Goal: Complete application form

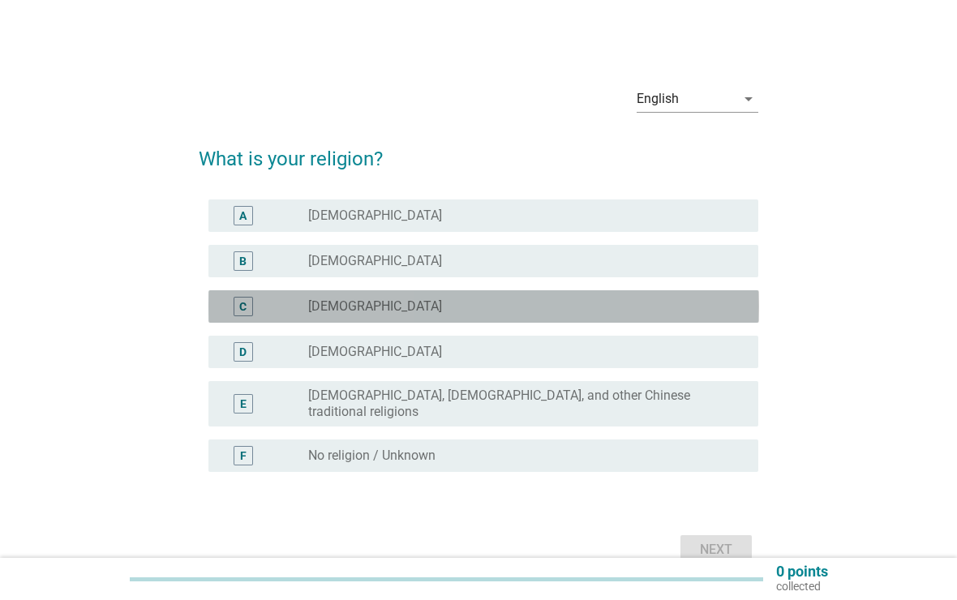
click at [726, 295] on div "C radio_button_unchecked [DEMOGRAPHIC_DATA]" at bounding box center [484, 306] width 551 height 32
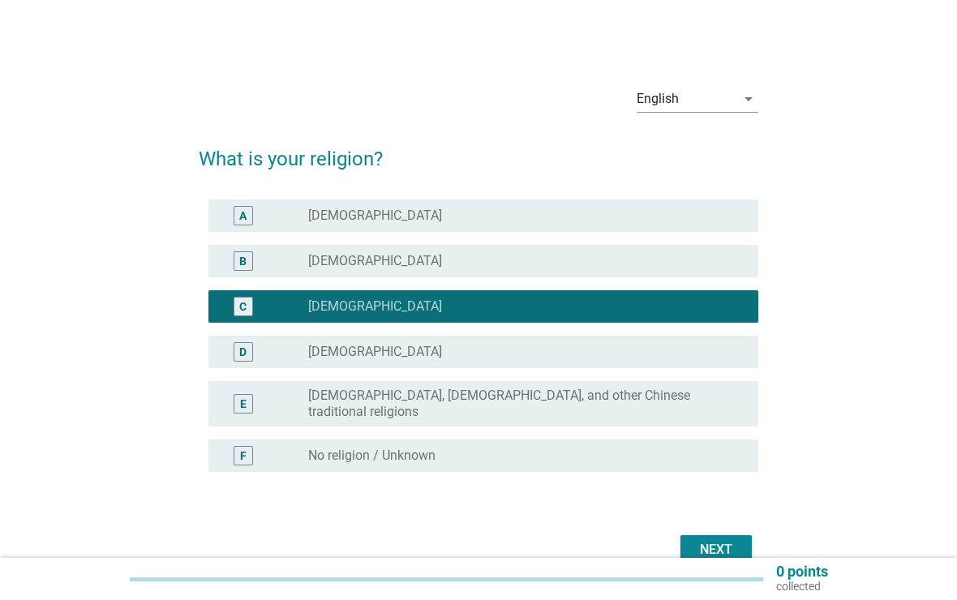
click at [735, 535] on button "Next" at bounding box center [716, 549] width 71 height 29
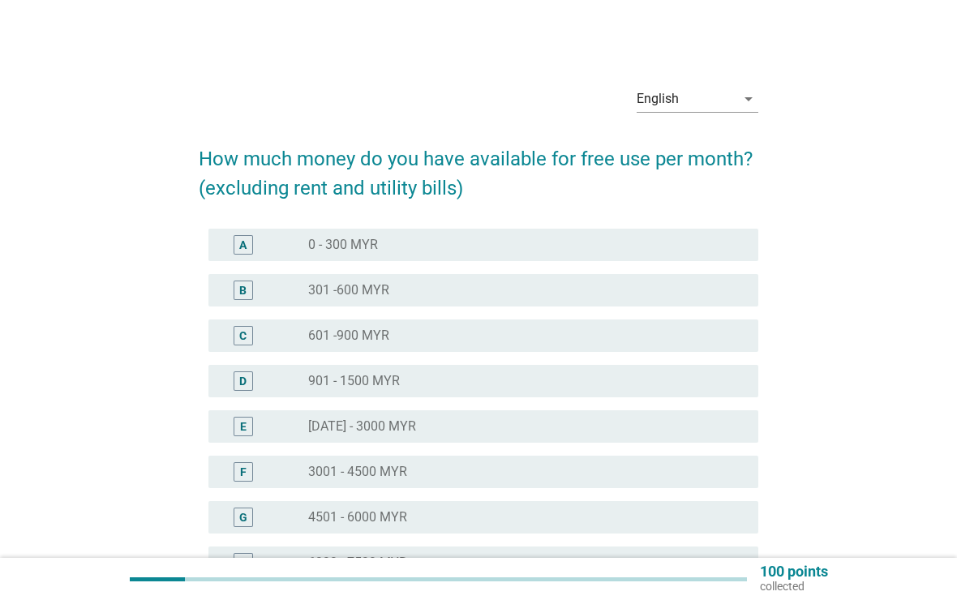
click at [728, 331] on div "radio_button_unchecked 601 -900 MYR" at bounding box center [520, 336] width 424 height 16
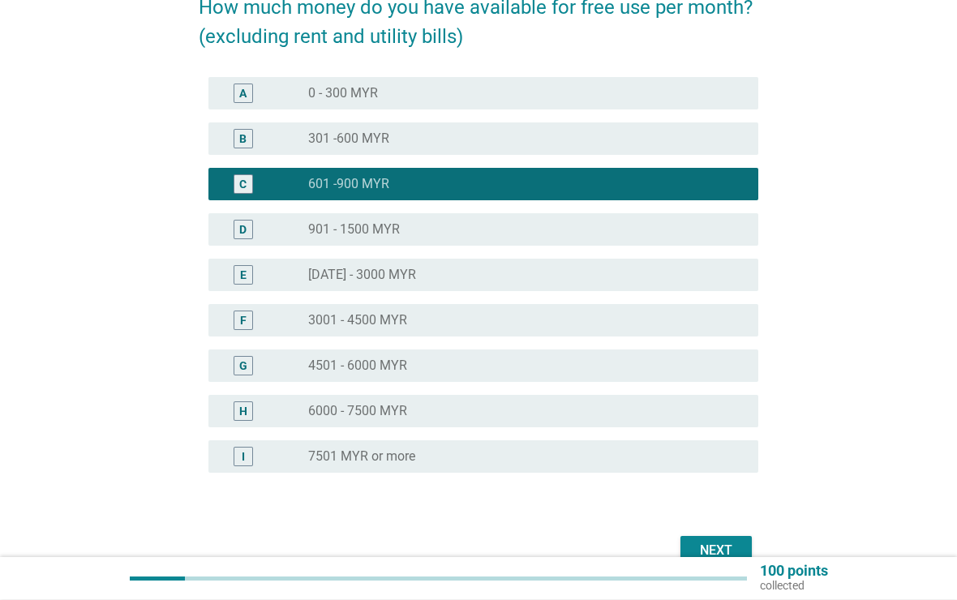
click at [729, 539] on button "Next" at bounding box center [716, 551] width 71 height 29
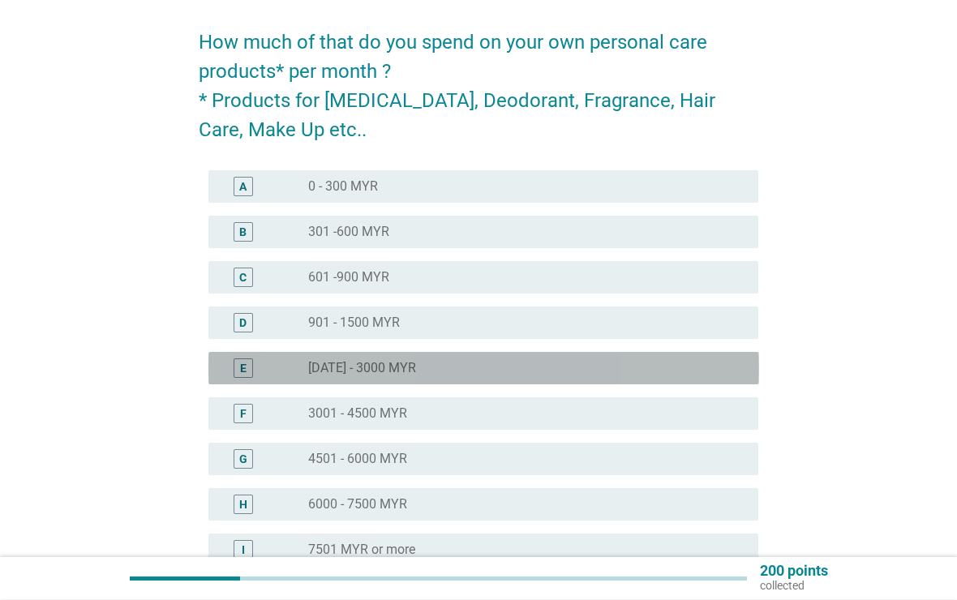
scroll to position [120, 0]
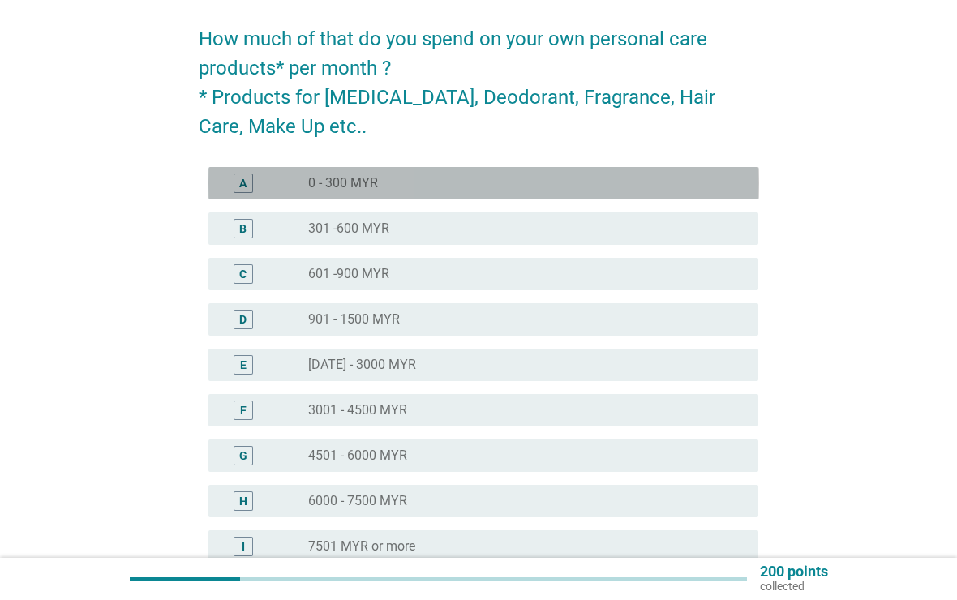
click at [720, 180] on div "radio_button_unchecked 0 - 300 MYR" at bounding box center [520, 183] width 424 height 16
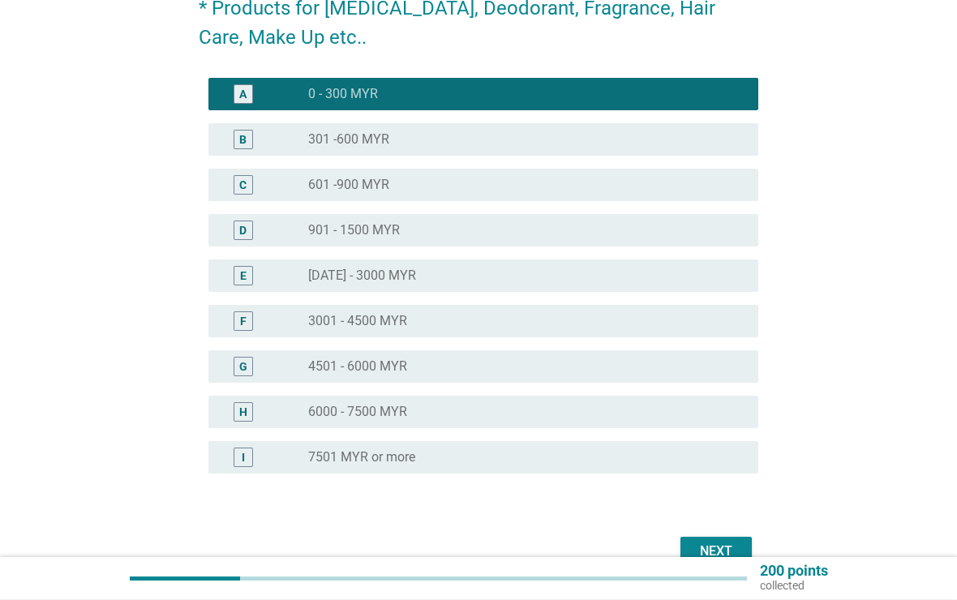
scroll to position [295, 0]
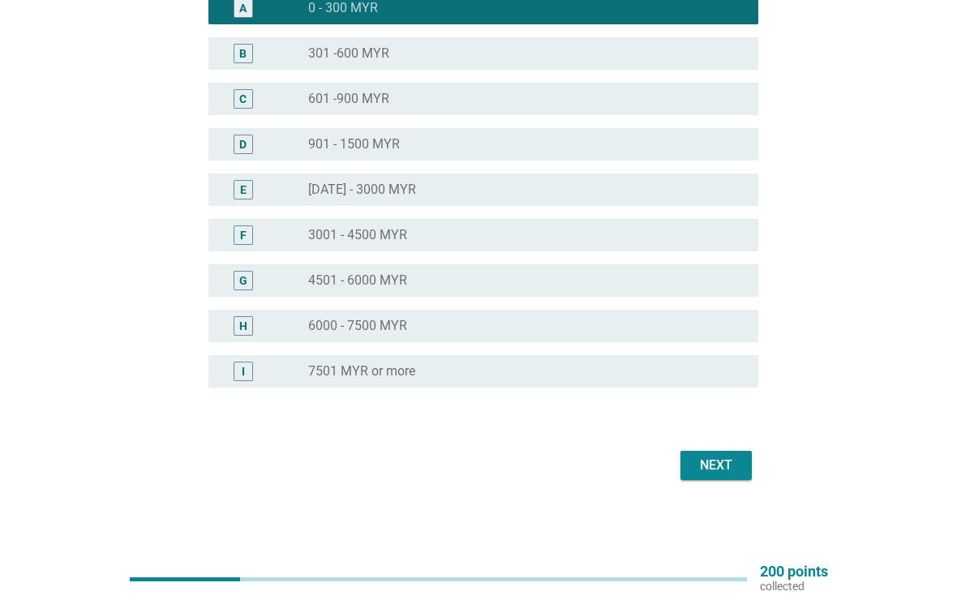
click at [733, 465] on div "Next" at bounding box center [716, 465] width 45 height 19
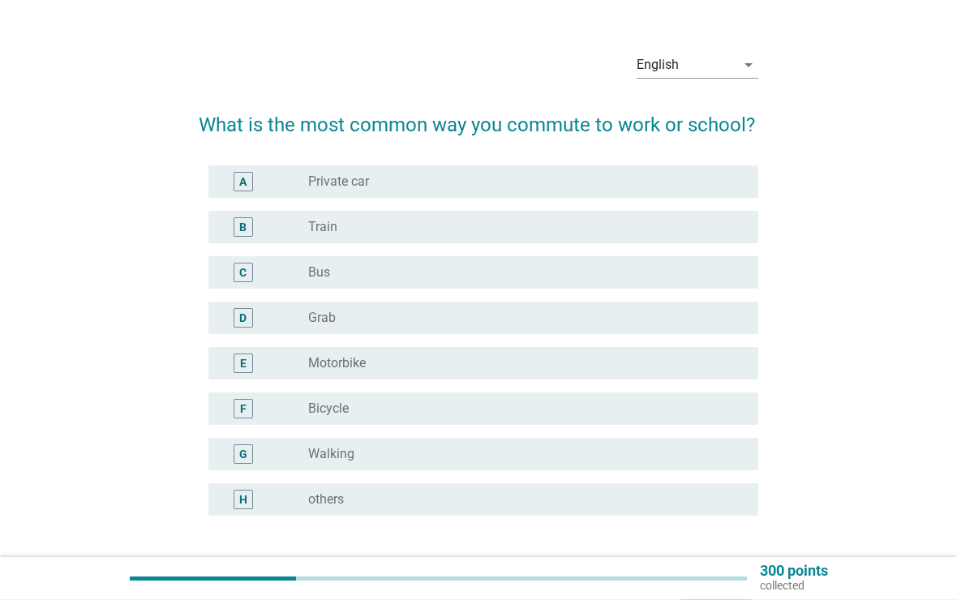
scroll to position [85, 0]
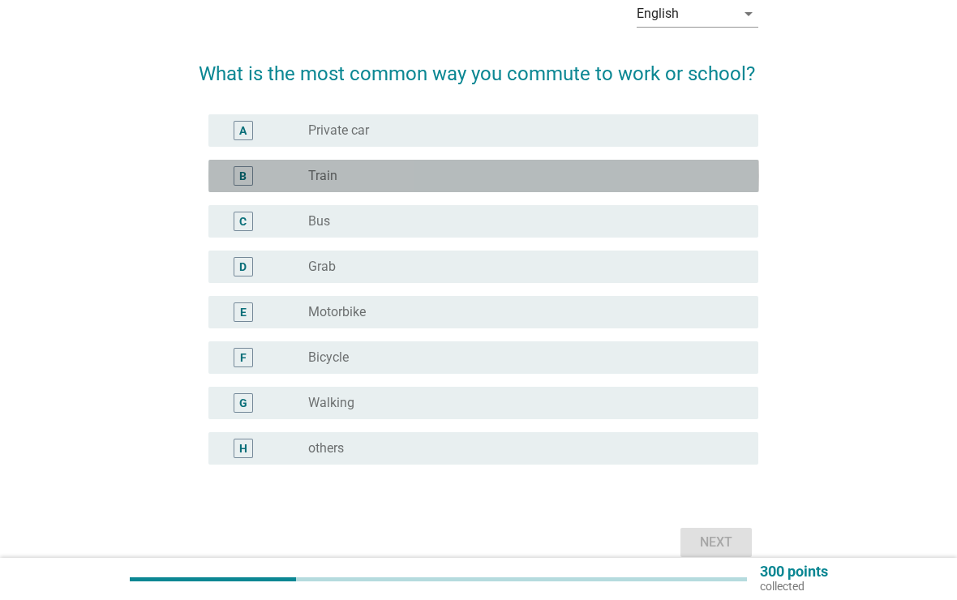
click at [731, 171] on div "radio_button_unchecked Train" at bounding box center [520, 176] width 424 height 16
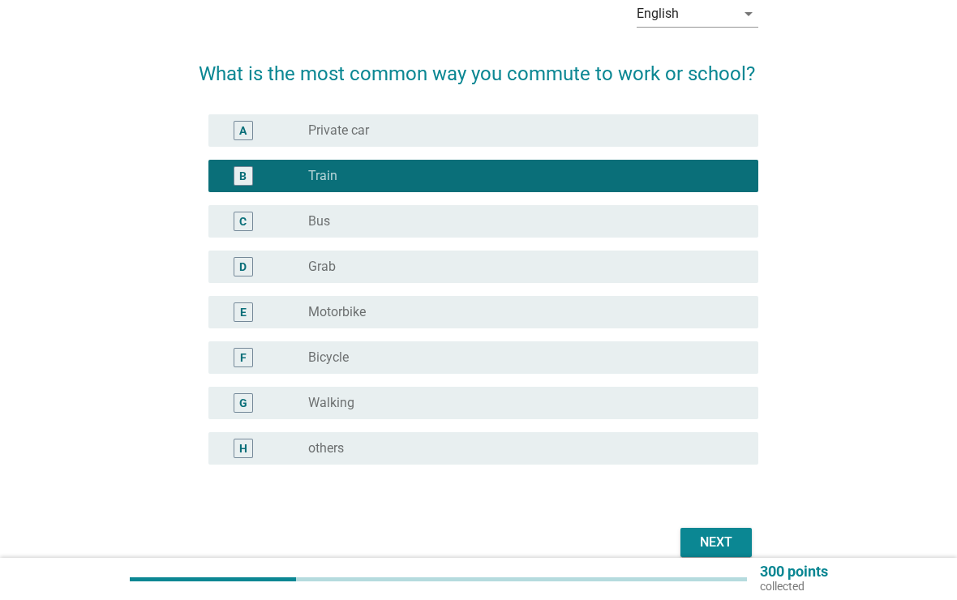
click at [715, 535] on div "Next" at bounding box center [716, 542] width 45 height 19
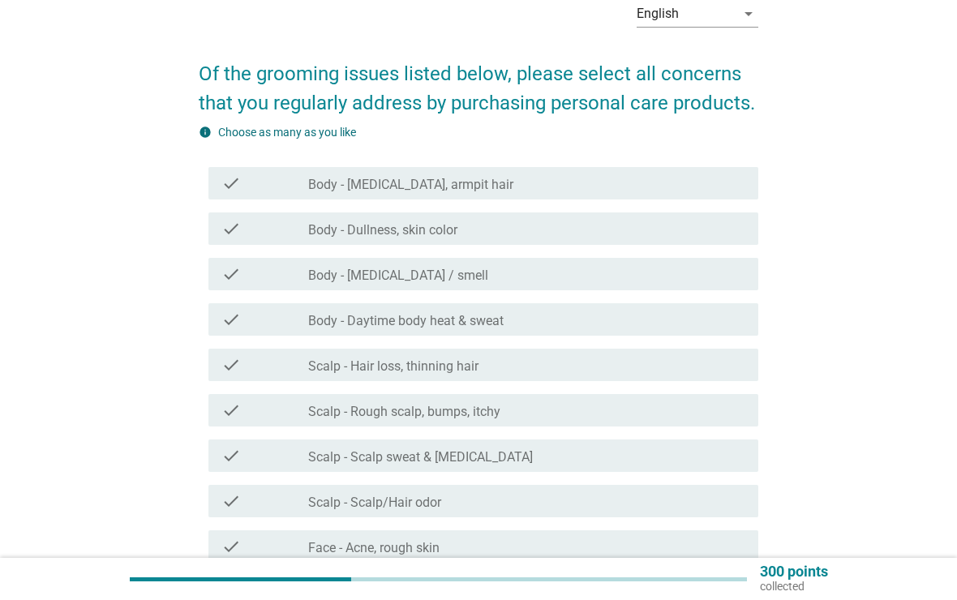
scroll to position [0, 0]
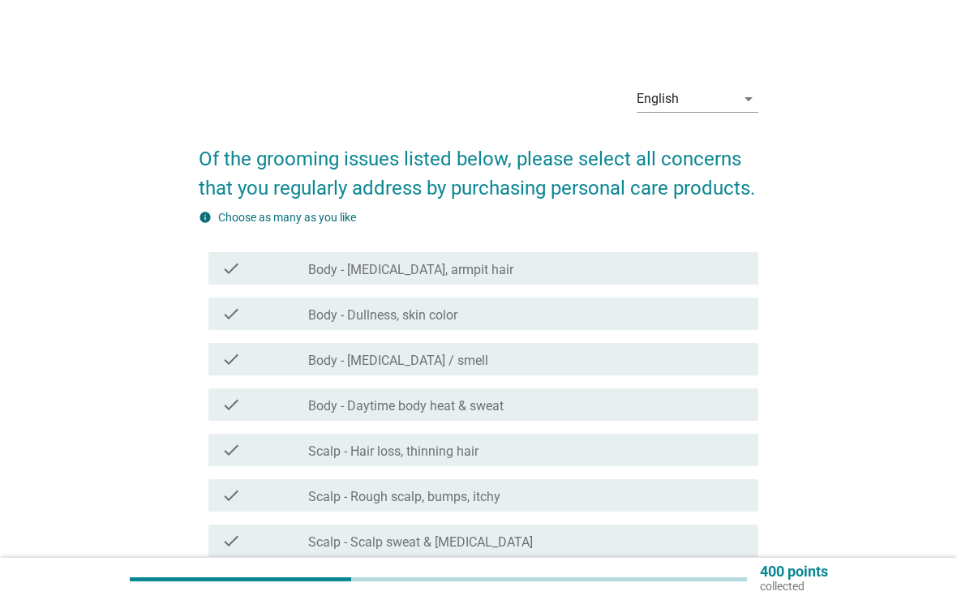
click at [712, 264] on div "check_box_outline_blank Body - [MEDICAL_DATA], armpit hair" at bounding box center [526, 268] width 437 height 19
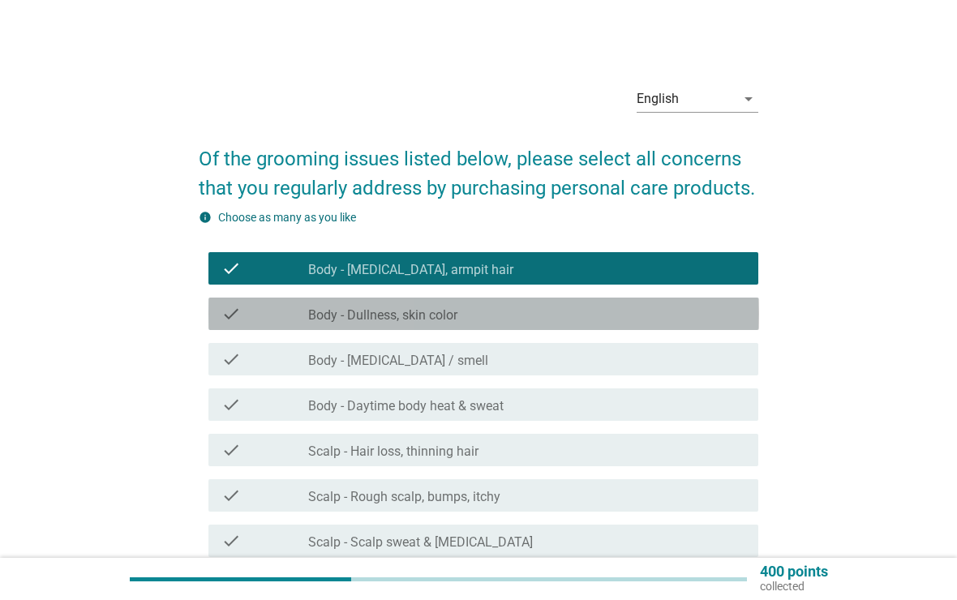
click at [722, 316] on div "check_box_outline_blank Body - Dullness, skin color" at bounding box center [526, 313] width 437 height 19
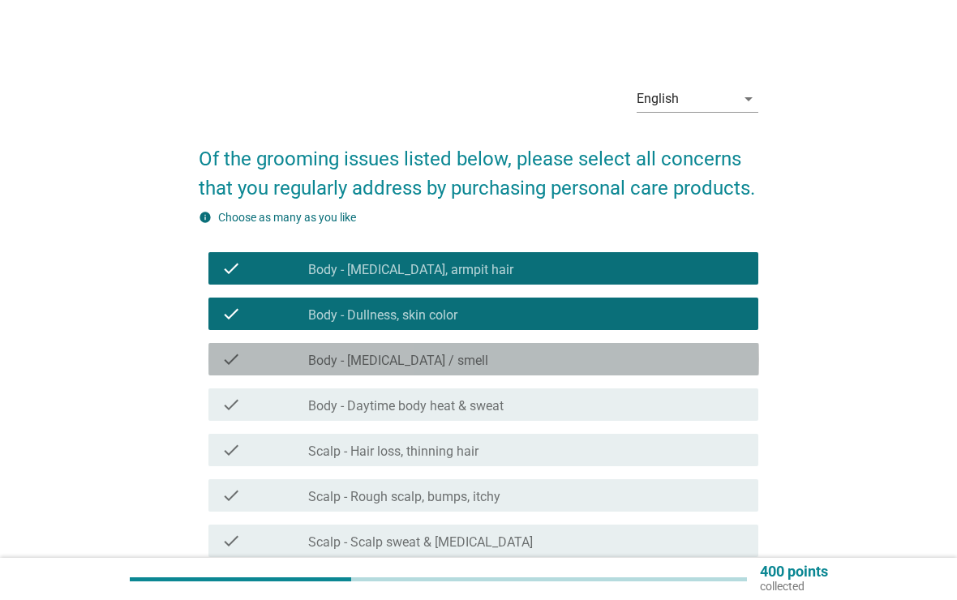
click at [728, 362] on div "check_box_outline_blank Body - [MEDICAL_DATA] / smell" at bounding box center [526, 359] width 437 height 19
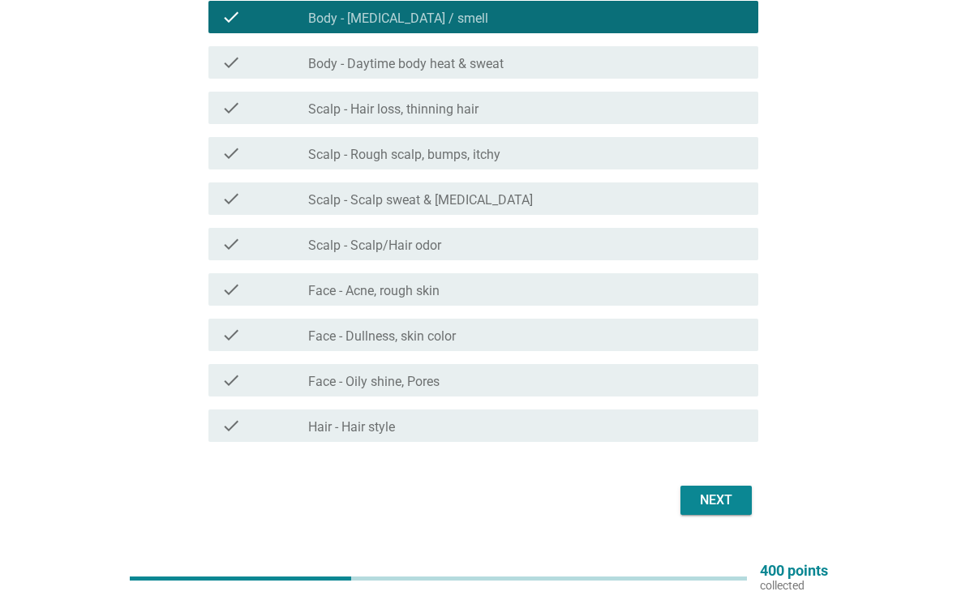
scroll to position [342, 0]
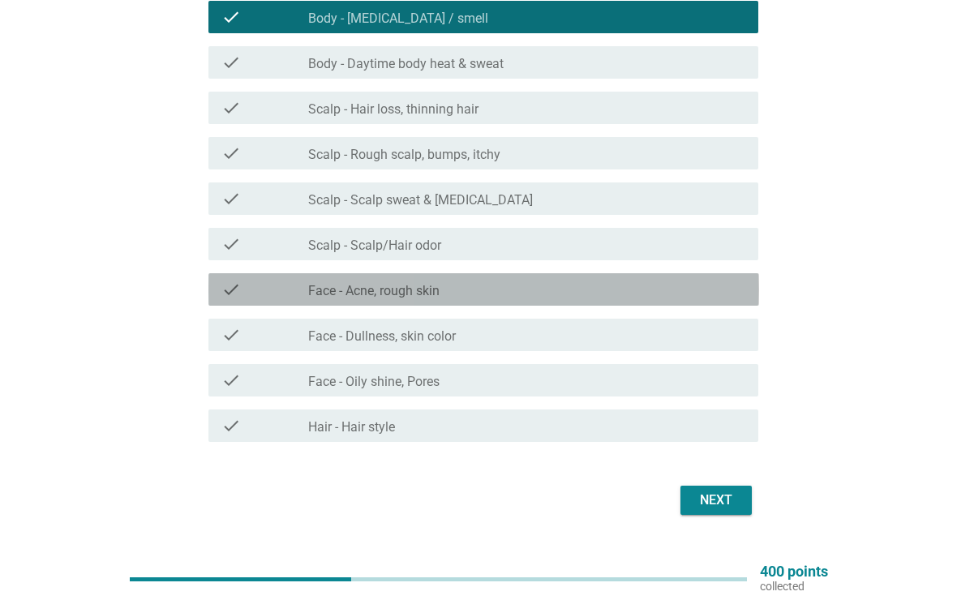
click at [720, 289] on div "check_box_outline_blank Face - Acne, rough skin" at bounding box center [526, 289] width 437 height 19
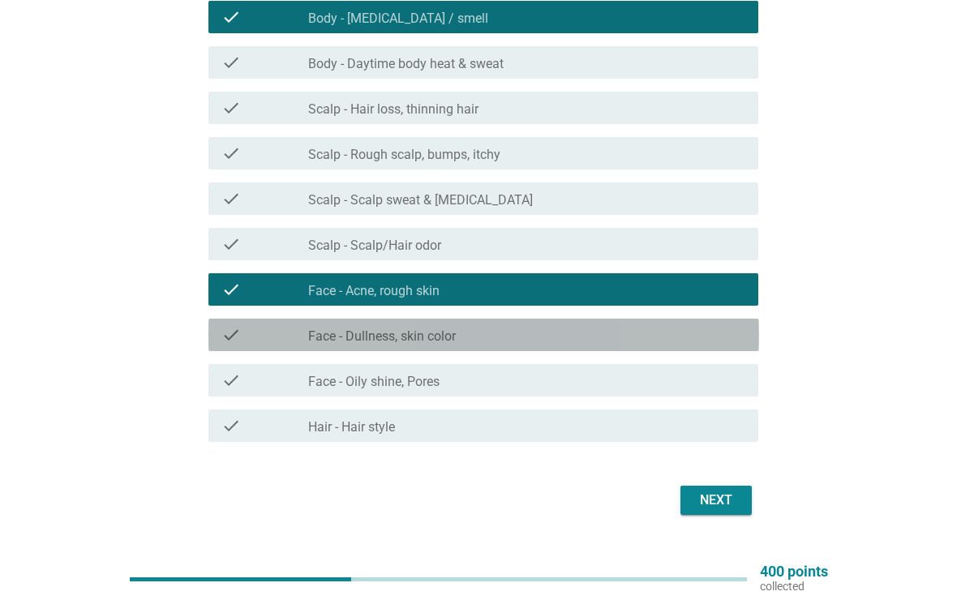
click at [722, 340] on div "check_box_outline_blank Face - Dullness, skin color" at bounding box center [526, 334] width 437 height 19
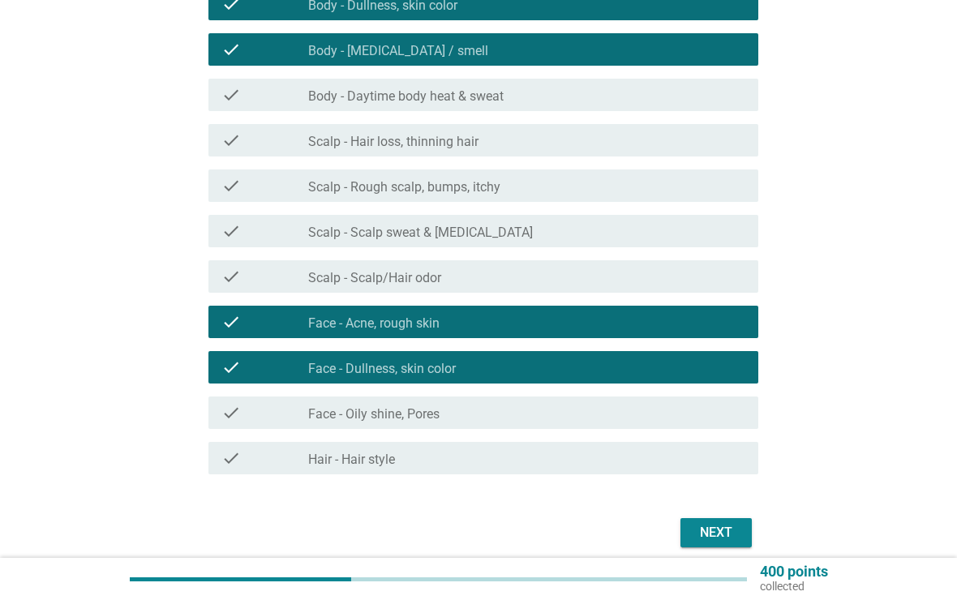
scroll to position [377, 0]
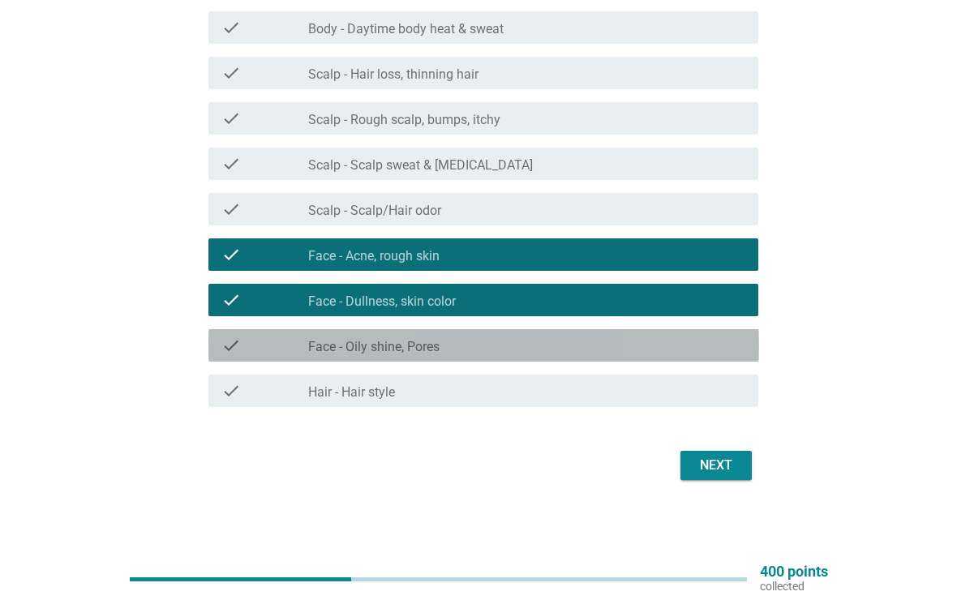
click at [736, 356] on div "check check_box_outline_blank Face - Oily shine, Pores" at bounding box center [484, 345] width 551 height 32
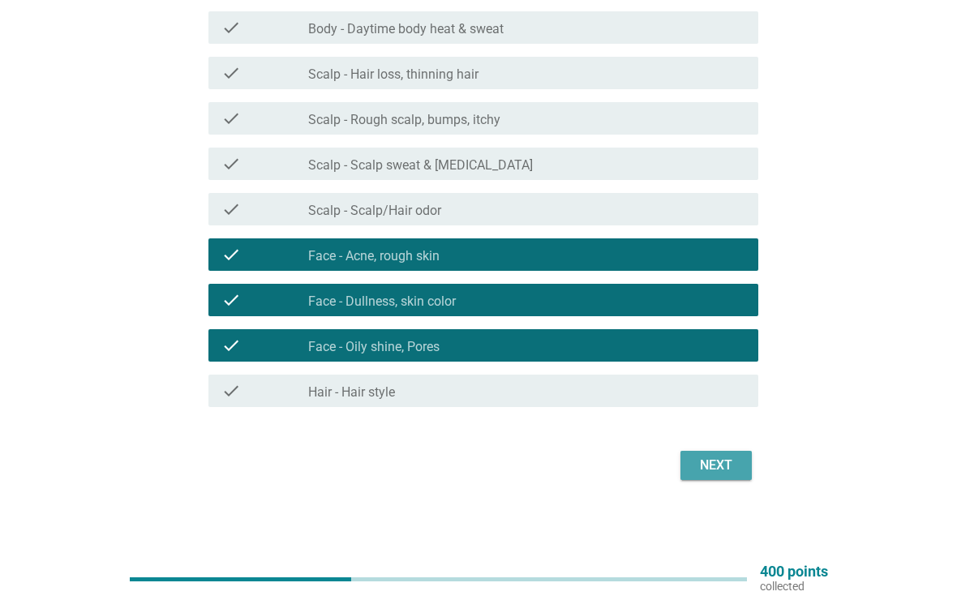
click at [731, 468] on div "Next" at bounding box center [716, 465] width 45 height 19
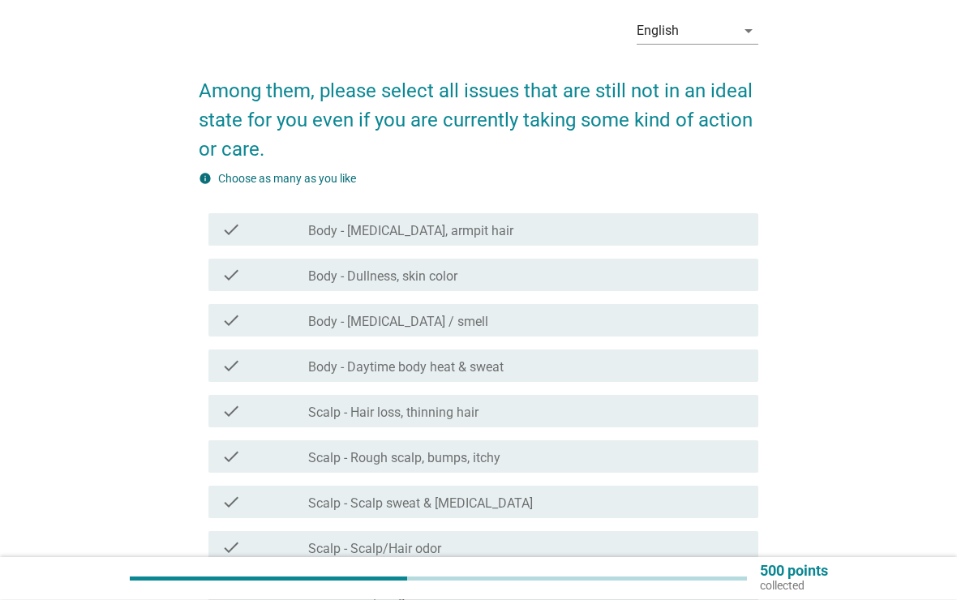
scroll to position [76, 0]
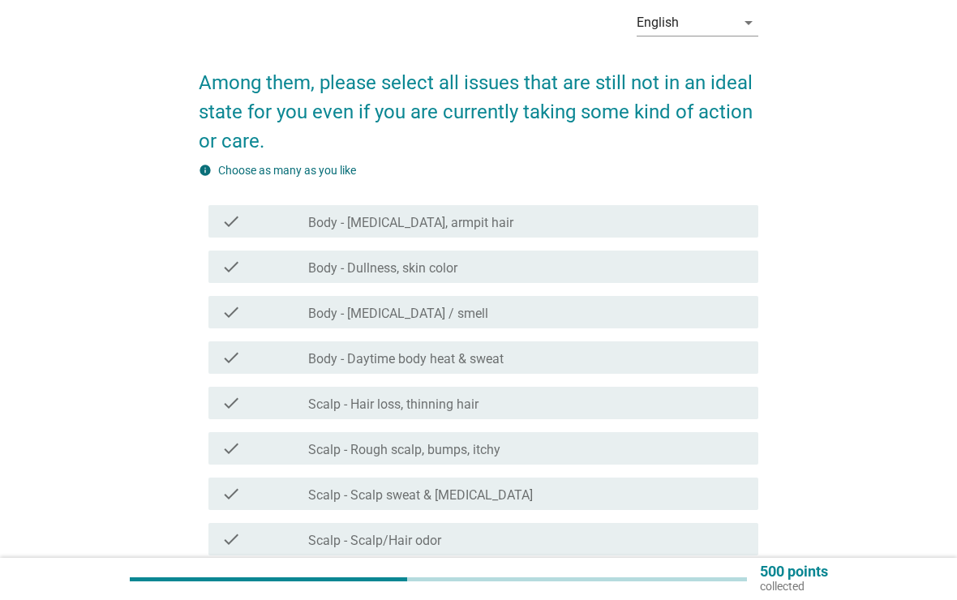
click at [703, 269] on div "check_box_outline_blank Body - Dullness, skin color" at bounding box center [526, 266] width 437 height 19
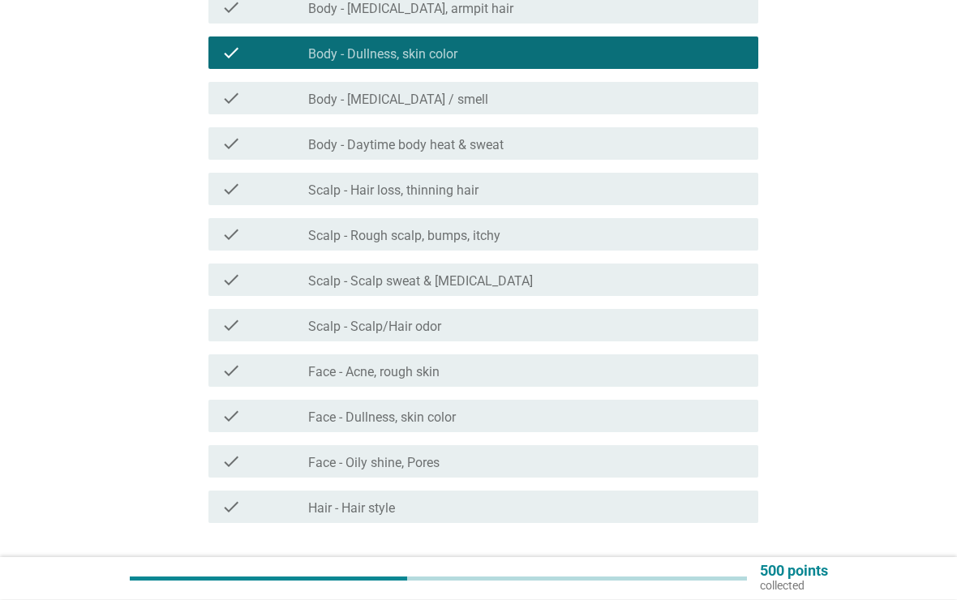
scroll to position [290, 0]
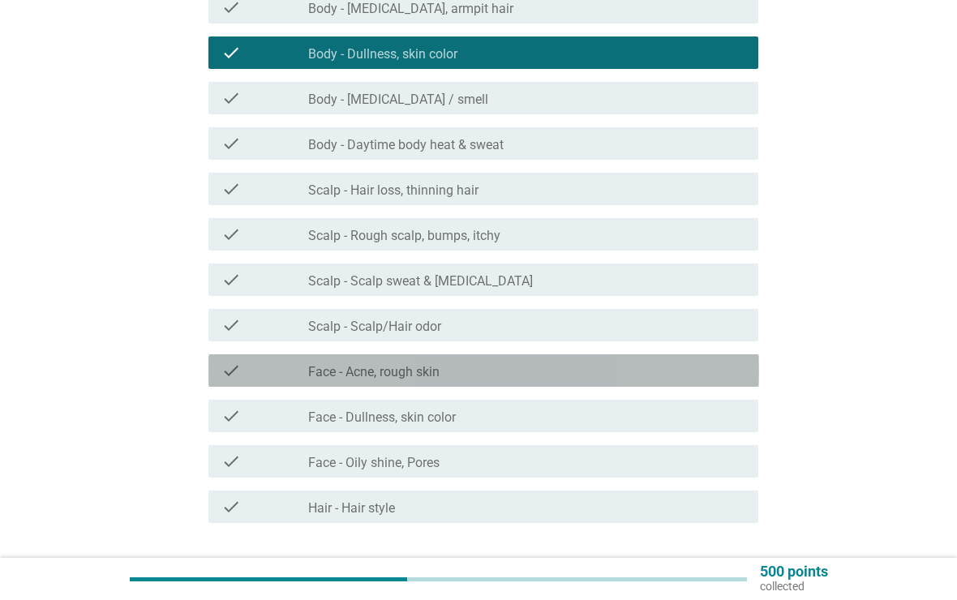
click at [740, 359] on div "check check_box_outline_blank Face - Acne, rough skin" at bounding box center [484, 371] width 551 height 32
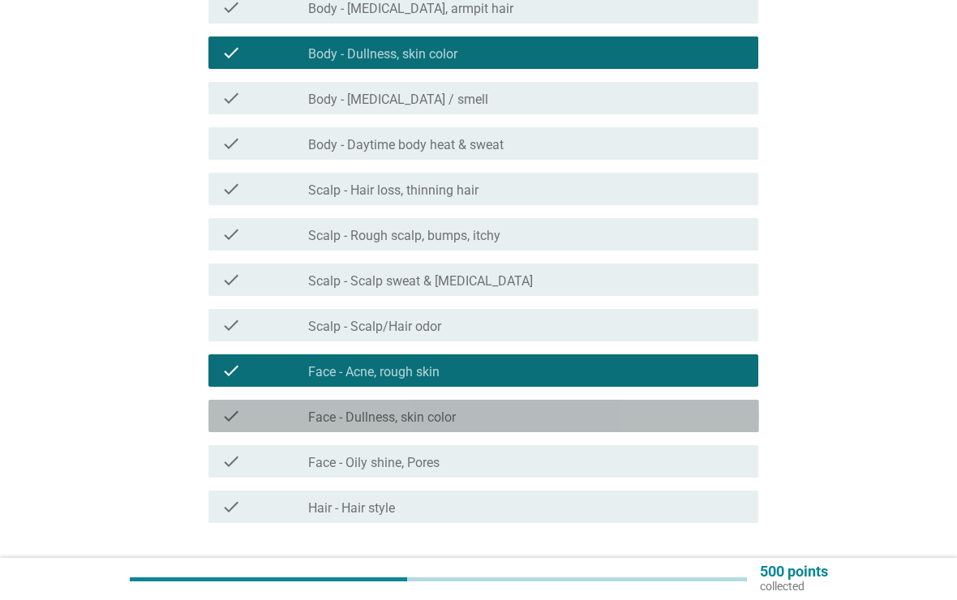
click at [707, 424] on div "check_box_outline_blank Face - Dullness, skin color" at bounding box center [526, 415] width 437 height 19
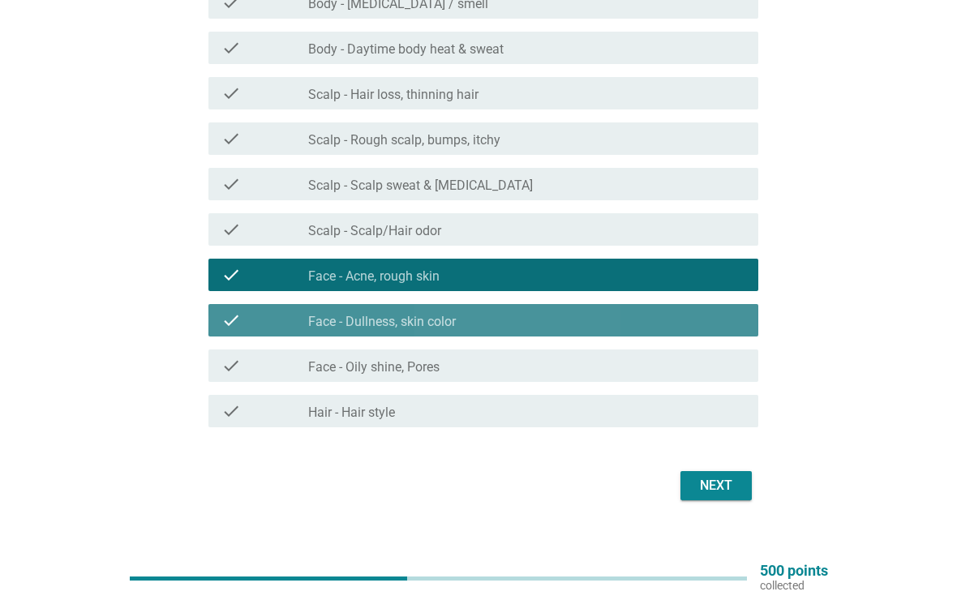
scroll to position [386, 0]
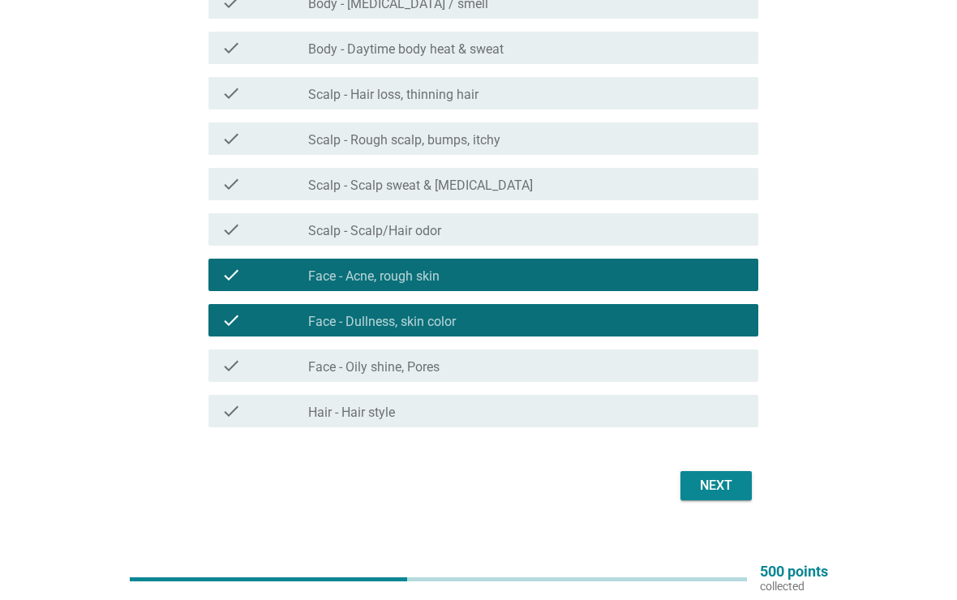
click at [724, 476] on div "Next" at bounding box center [716, 485] width 45 height 19
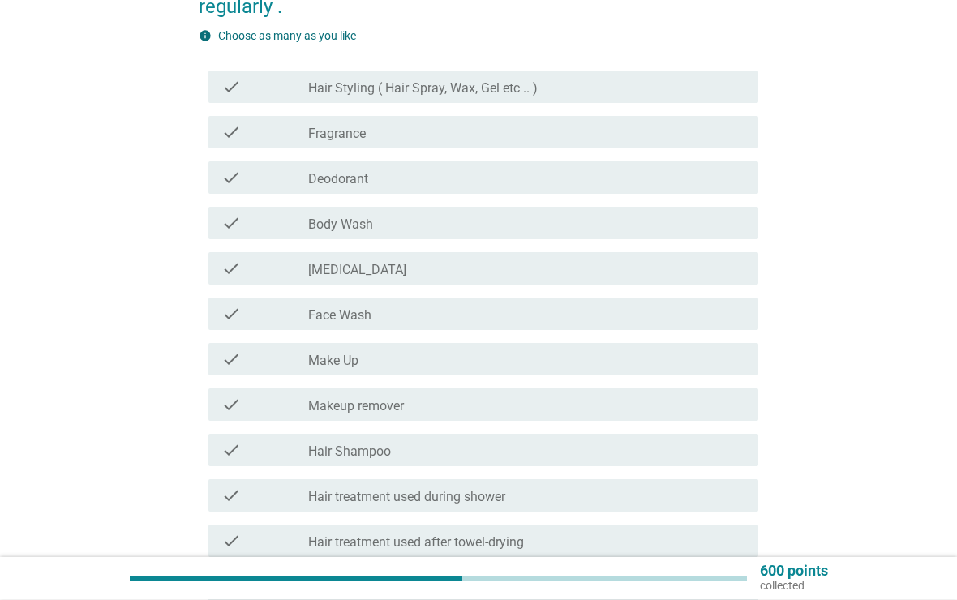
scroll to position [192, 0]
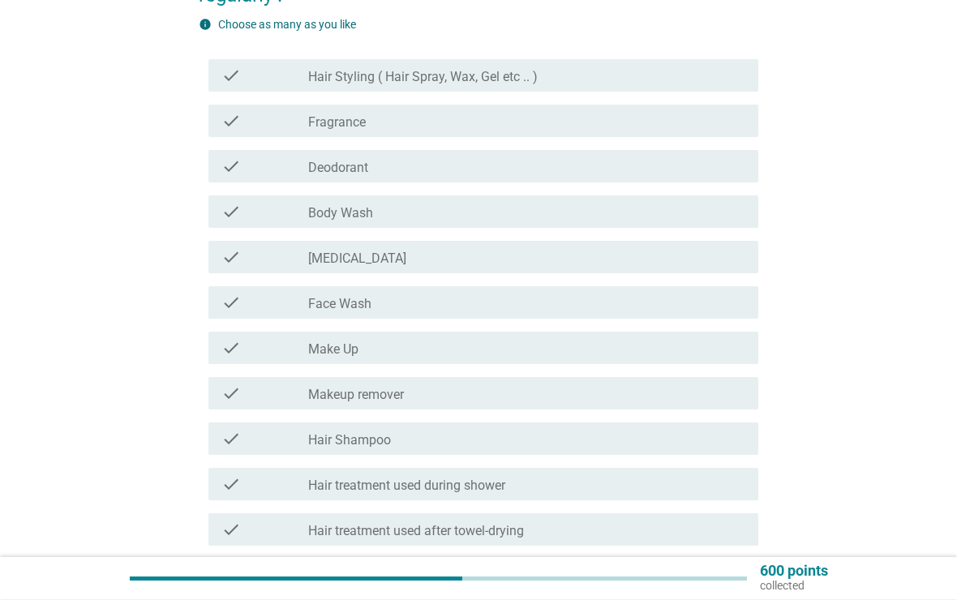
click at [723, 182] on div "check check_box_outline_blank Deodorant" at bounding box center [484, 167] width 551 height 32
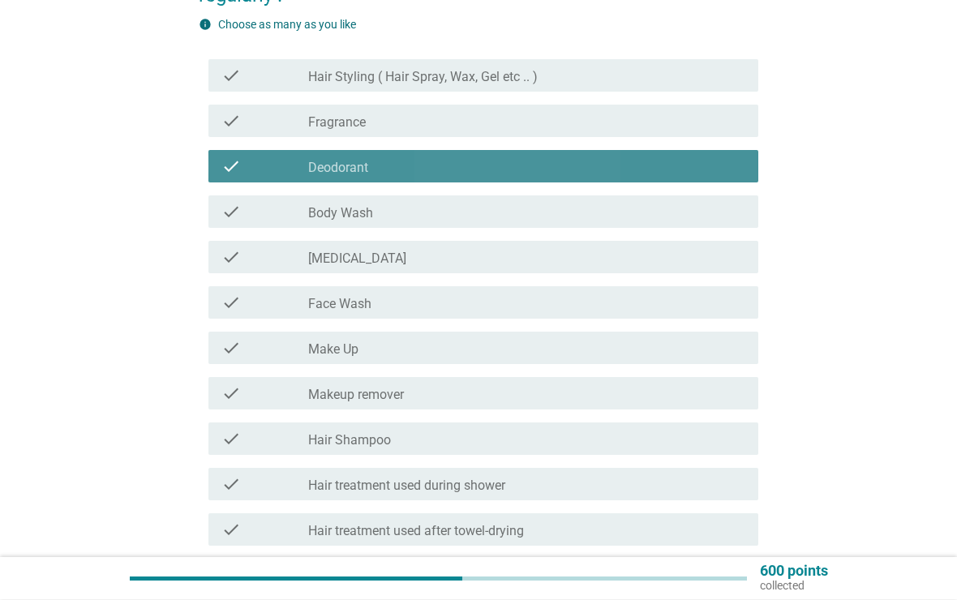
scroll to position [193, 0]
click at [720, 181] on div "check check_box_outline_blank Deodorant" at bounding box center [484, 166] width 551 height 32
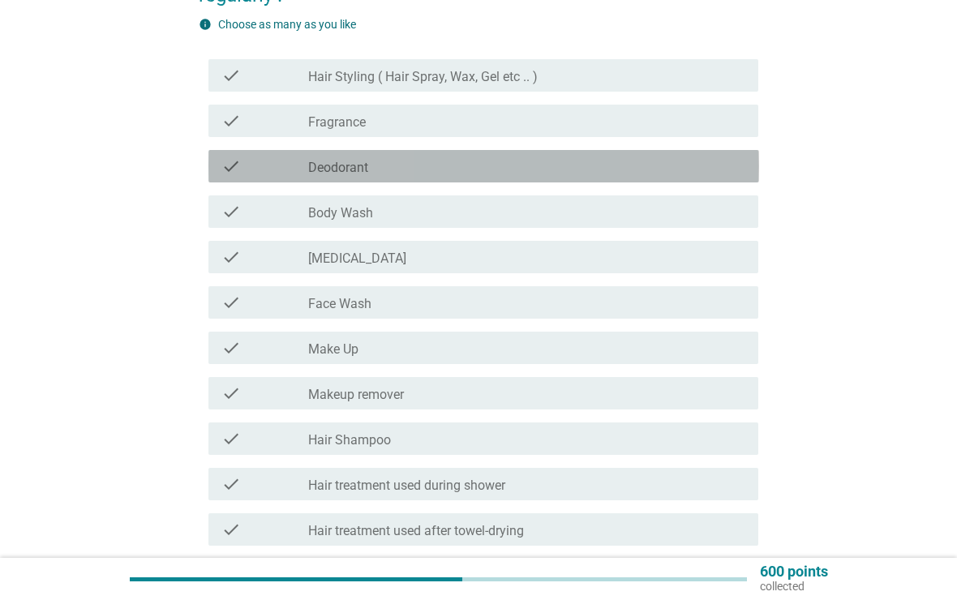
click at [727, 177] on div "check check_box_outline_blank Deodorant" at bounding box center [484, 166] width 551 height 32
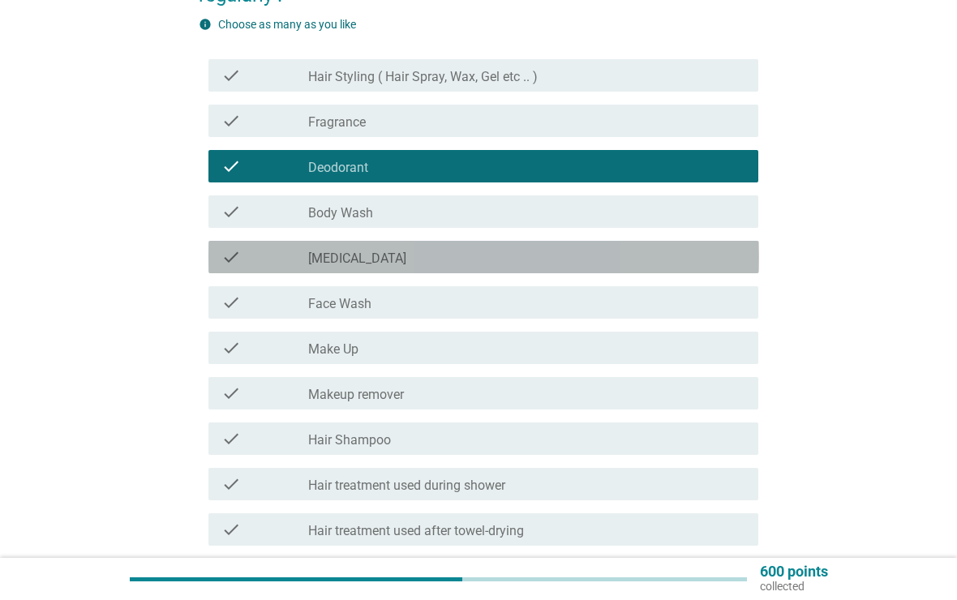
click at [712, 264] on div "check_box_outline_blank [MEDICAL_DATA]" at bounding box center [526, 256] width 437 height 19
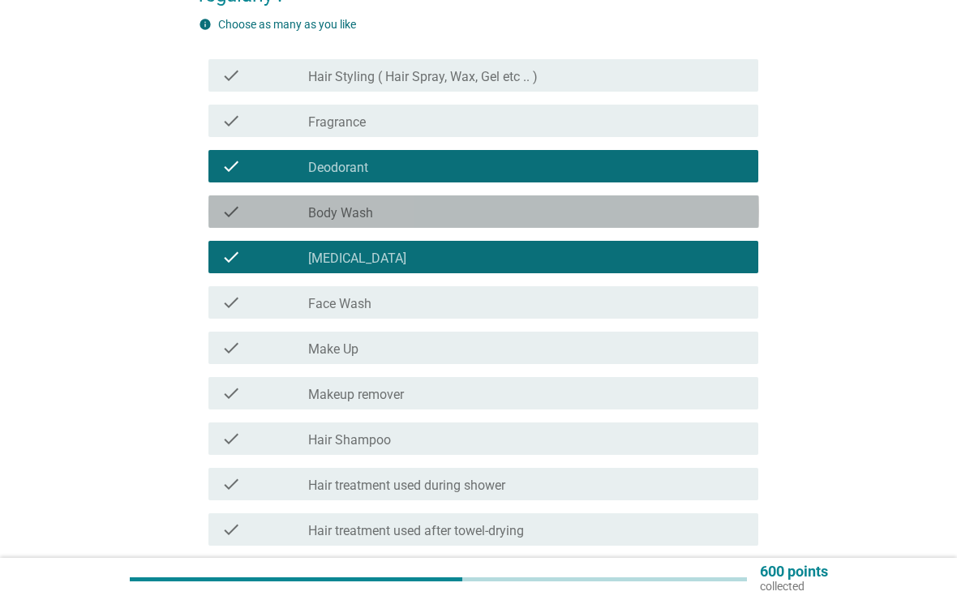
click at [719, 204] on div "check_box_outline_blank Body Wash" at bounding box center [526, 211] width 437 height 19
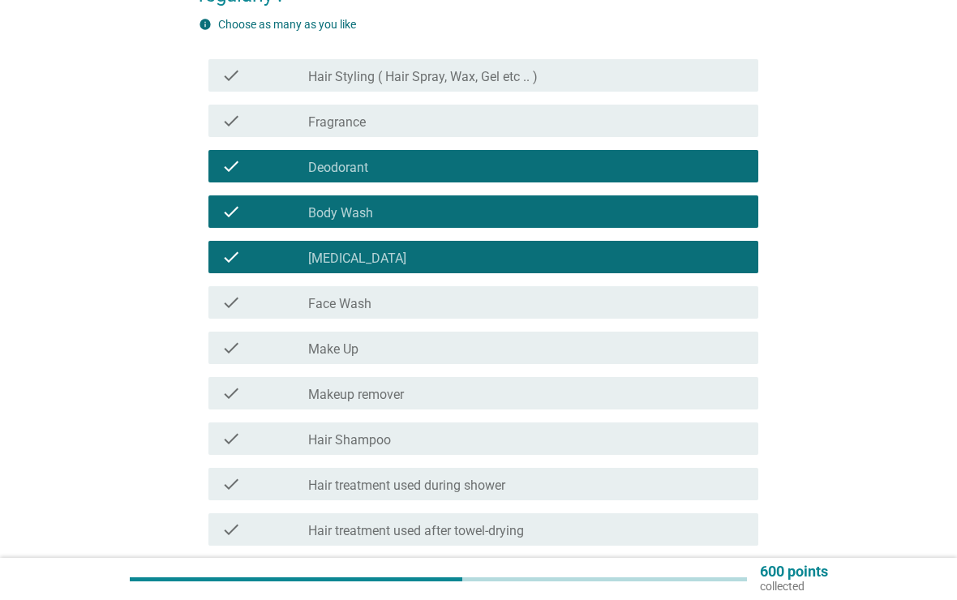
click at [662, 332] on div "check check_box_outline_blank Make Up" at bounding box center [484, 348] width 551 height 32
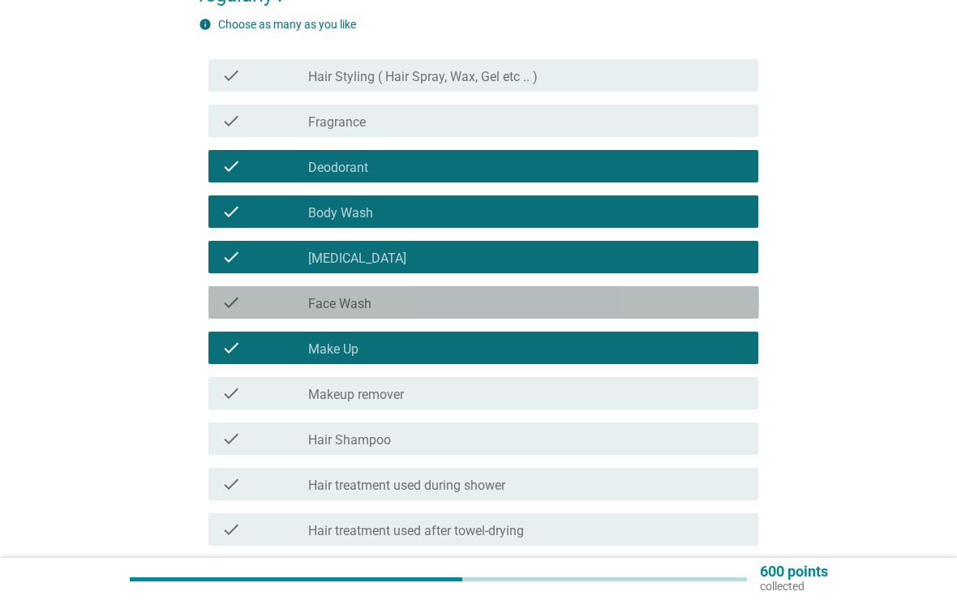
click at [681, 290] on div "check check_box_outline_blank Face Wash" at bounding box center [484, 302] width 551 height 32
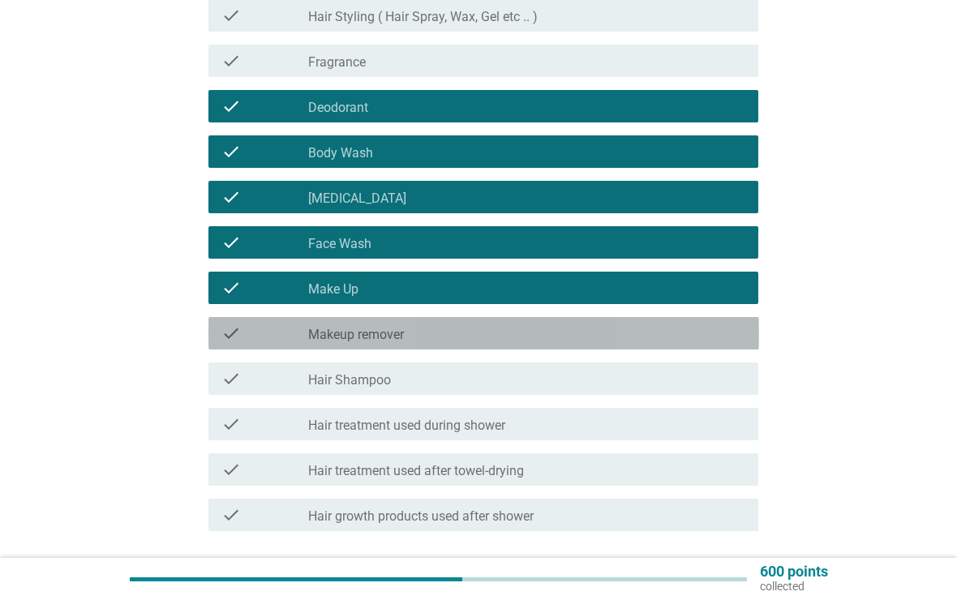
scroll to position [252, 0]
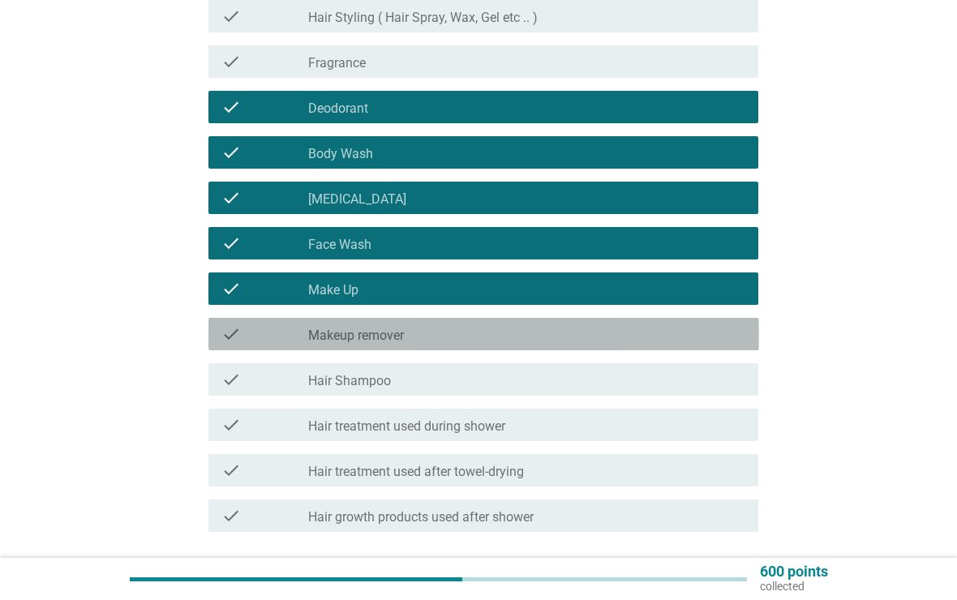
click at [715, 337] on div "check_box_outline_blank Makeup remover" at bounding box center [526, 334] width 437 height 19
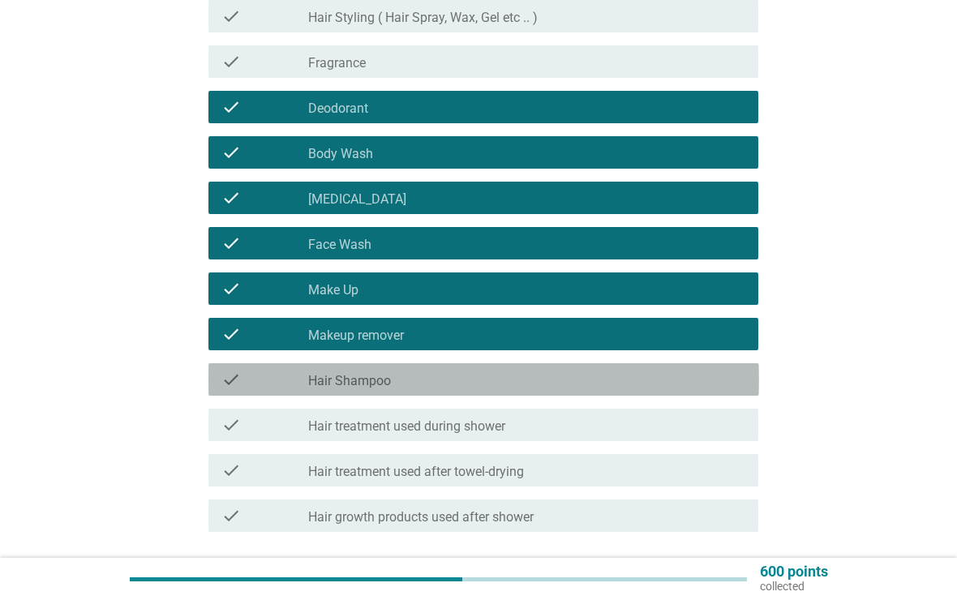
click at [701, 383] on div "check_box_outline_blank Hair Shampoo" at bounding box center [526, 379] width 437 height 19
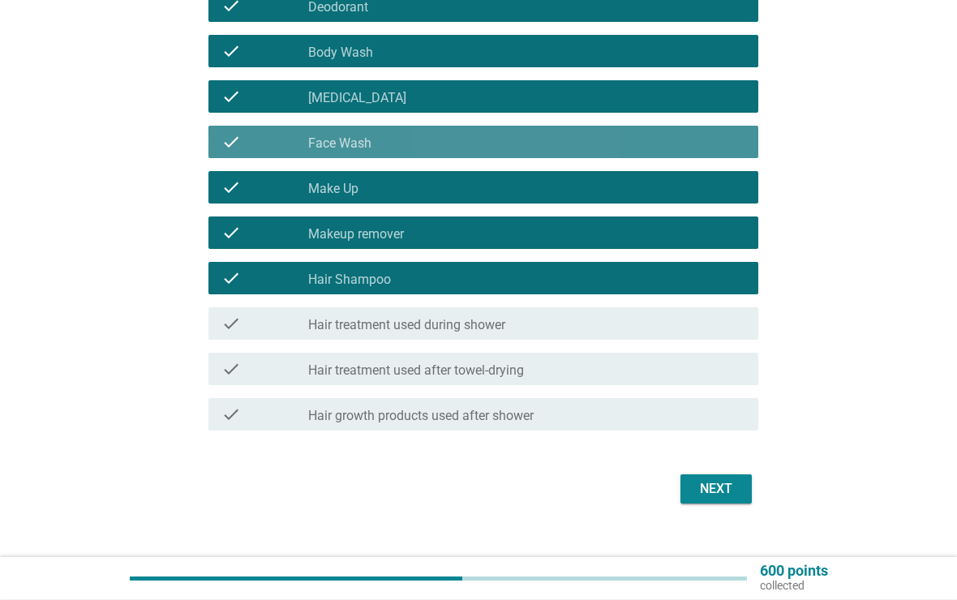
scroll to position [354, 0]
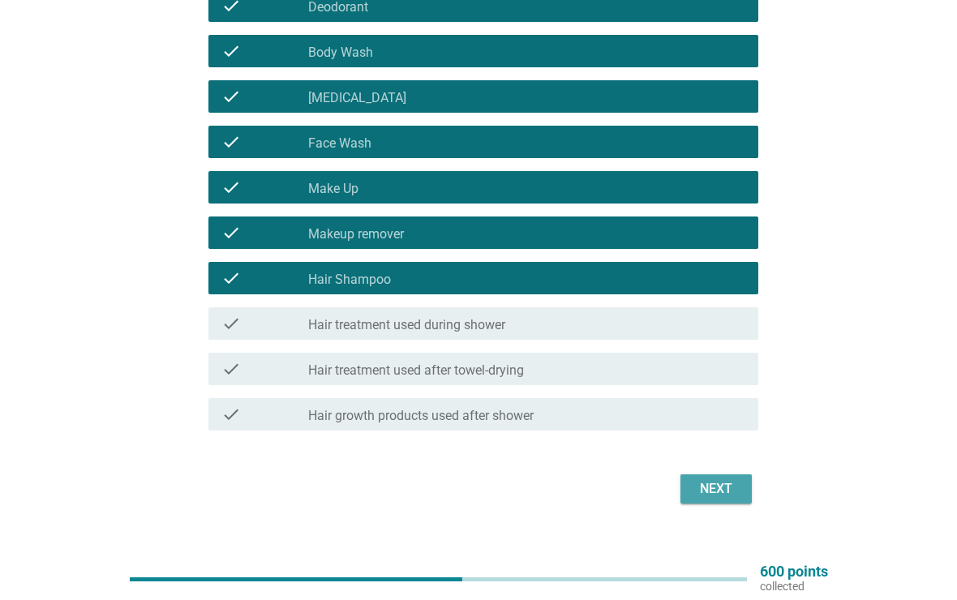
click at [723, 484] on div "Next" at bounding box center [716, 488] width 45 height 19
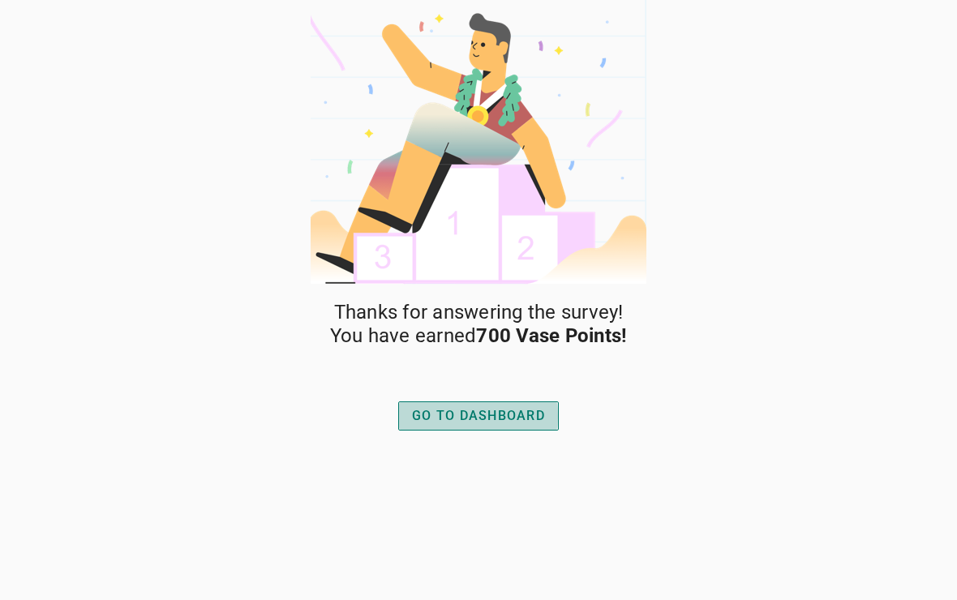
click at [549, 413] on button "GO TO DASHBOARD" at bounding box center [478, 416] width 161 height 29
